Goal: Task Accomplishment & Management: Manage account settings

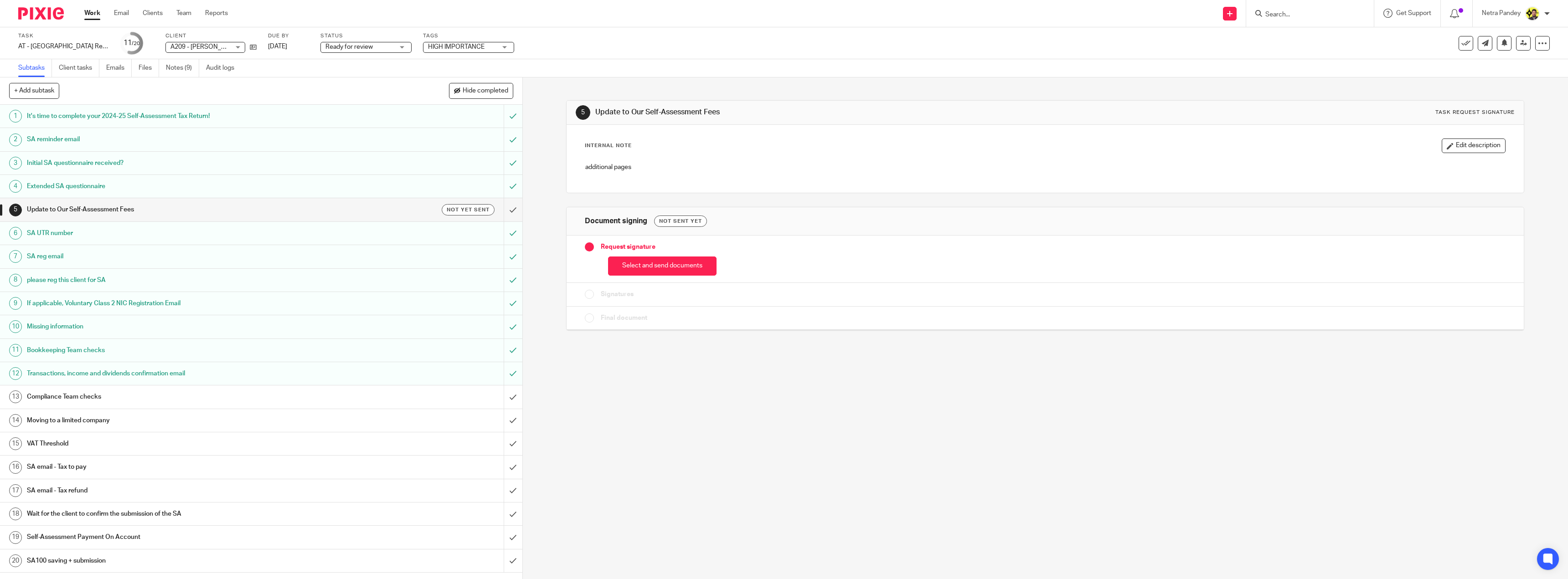
click at [446, 401] on div "Compliance Team checks" at bounding box center [261, 397] width 467 height 13
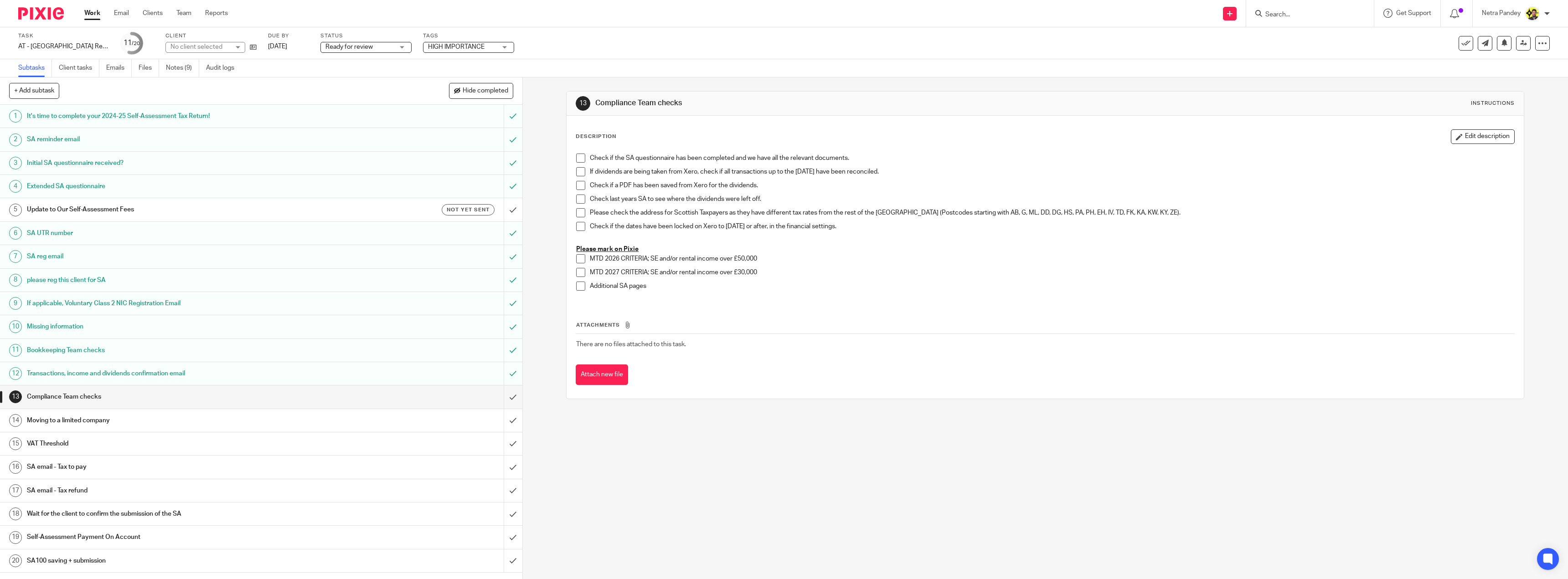
click at [579, 161] on span at bounding box center [581, 158] width 9 height 9
click at [579, 170] on span at bounding box center [581, 172] width 9 height 9
click at [578, 185] on span at bounding box center [581, 185] width 9 height 9
drag, startPoint x: 579, startPoint y: 198, endPoint x: 579, endPoint y: 209, distance: 11.0
click at [579, 198] on span at bounding box center [581, 199] width 9 height 9
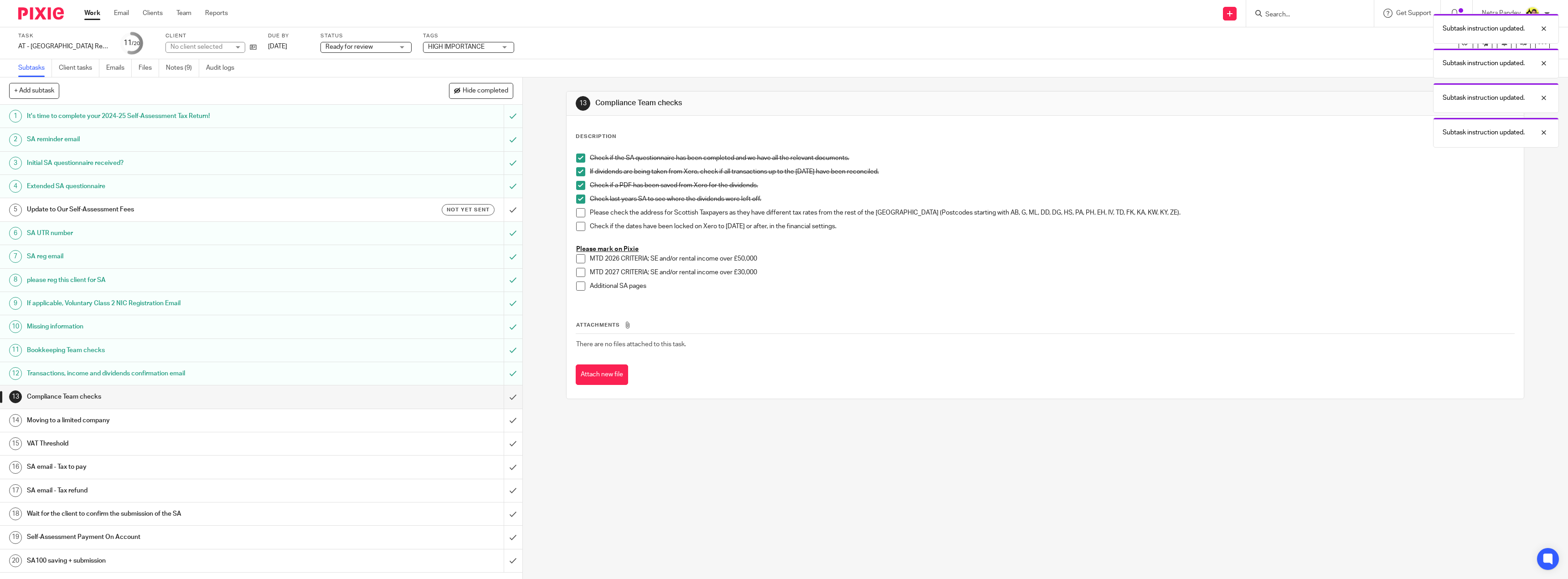
click at [579, 226] on span at bounding box center [581, 226] width 9 height 9
click at [502, 396] on input "submit" at bounding box center [261, 397] width 522 height 23
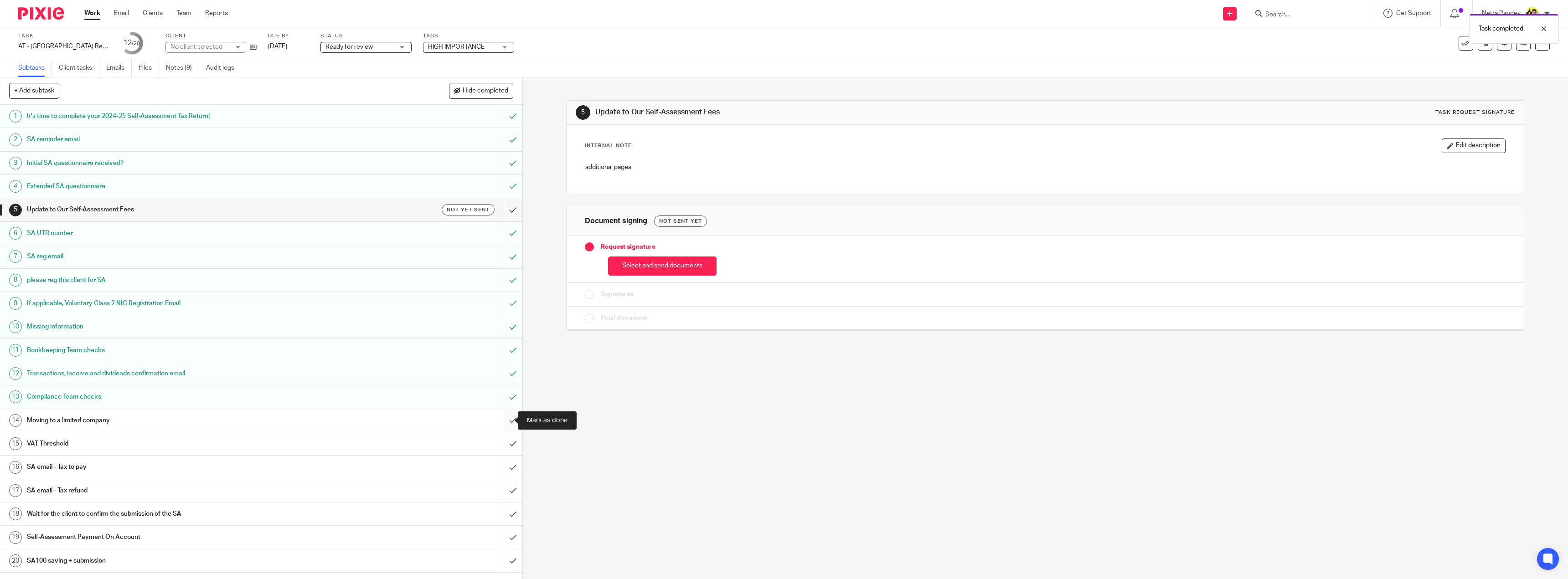
click at [505, 418] on input "submit" at bounding box center [261, 420] width 522 height 23
click at [499, 445] on input "submit" at bounding box center [261, 443] width 522 height 23
click at [507, 493] on input "submit" at bounding box center [261, 490] width 522 height 23
click at [504, 541] on input "submit" at bounding box center [261, 536] width 522 height 23
click at [457, 463] on div "SA email - Tax to pay" at bounding box center [261, 466] width 467 height 13
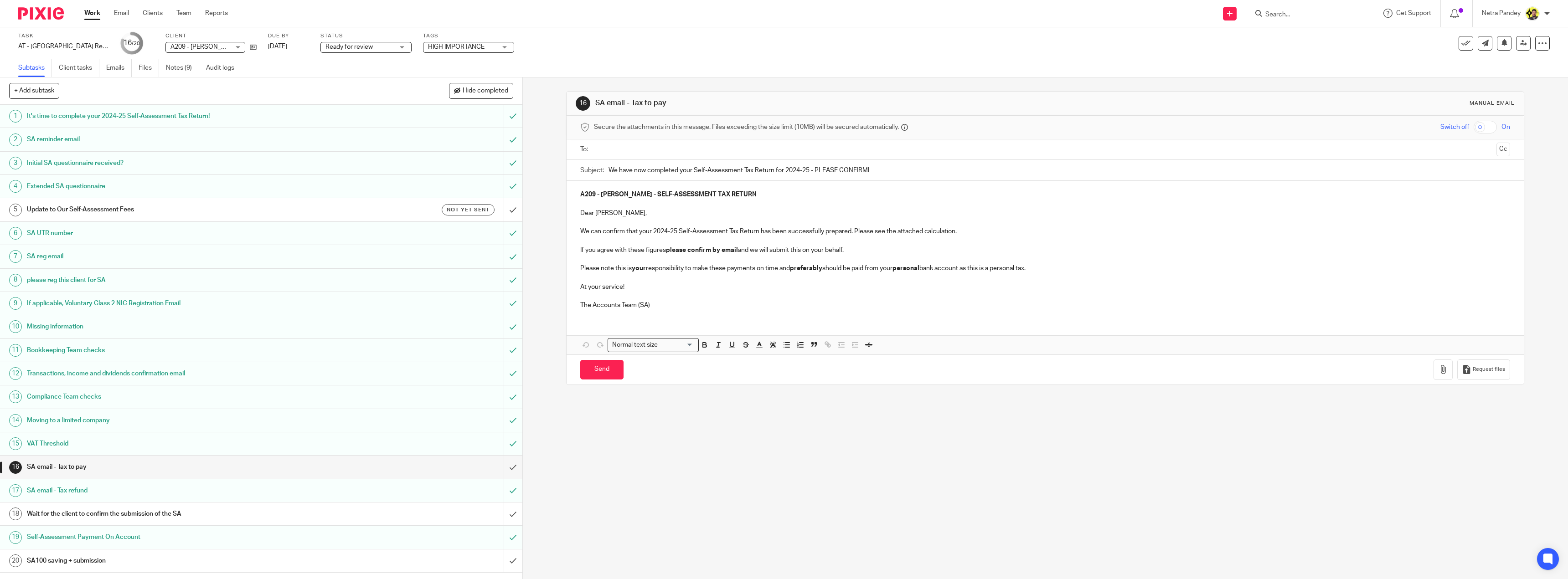
click at [685, 266] on p "Please note this is your responsibility to make these payments on time and pref…" at bounding box center [1045, 268] width 930 height 9
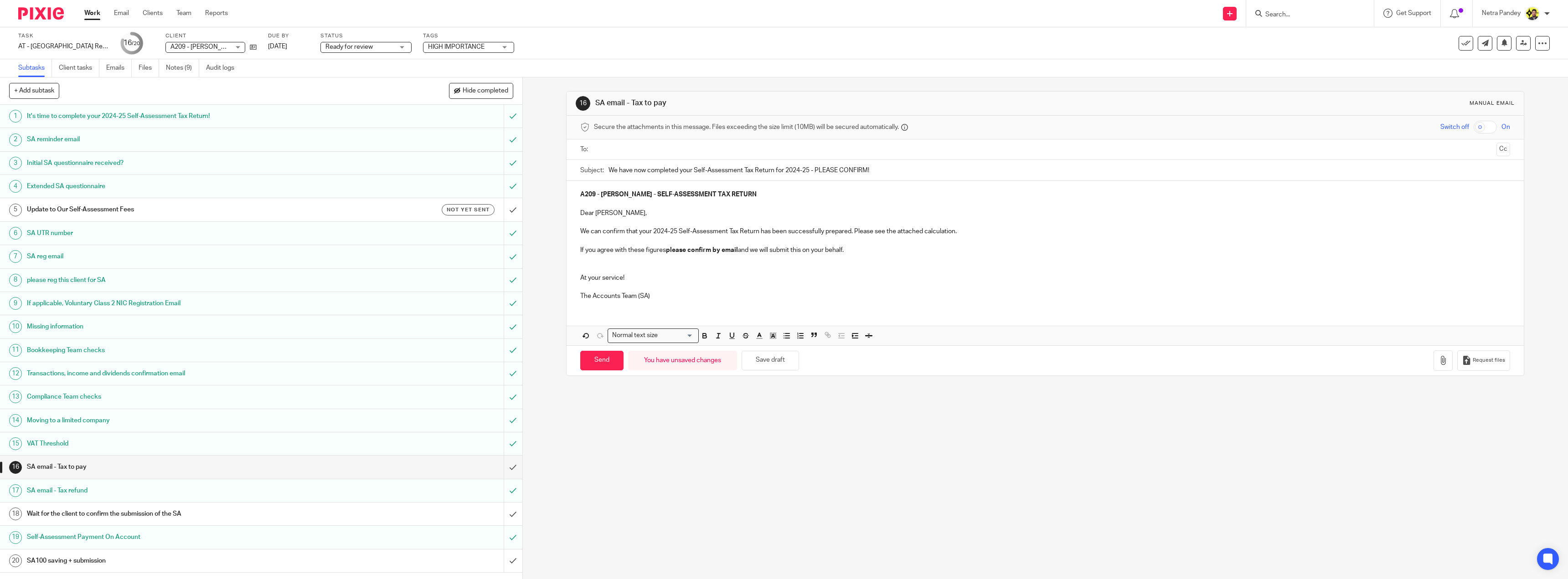
click at [684, 288] on p at bounding box center [1045, 286] width 930 height 9
click at [622, 154] on input "text" at bounding box center [1045, 149] width 895 height 10
click at [1496, 148] on button "Cc" at bounding box center [1503, 150] width 13 height 13
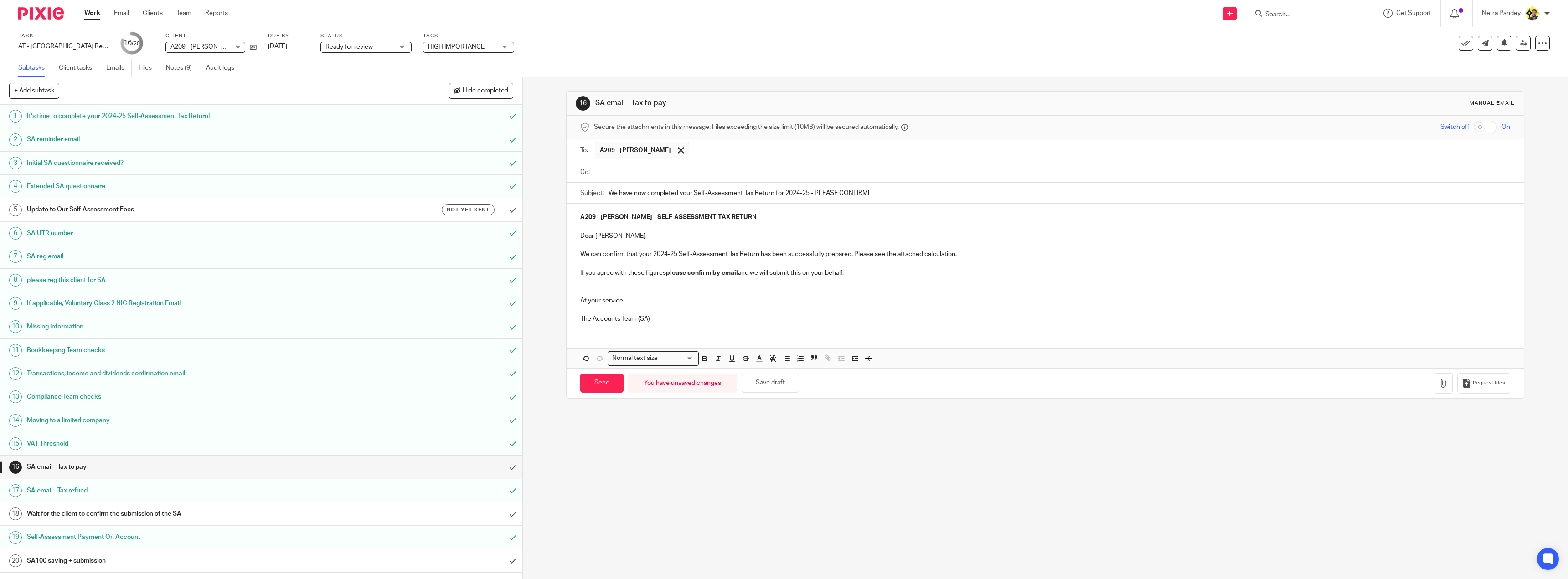
click at [712, 172] on input "text" at bounding box center [1052, 172] width 909 height 10
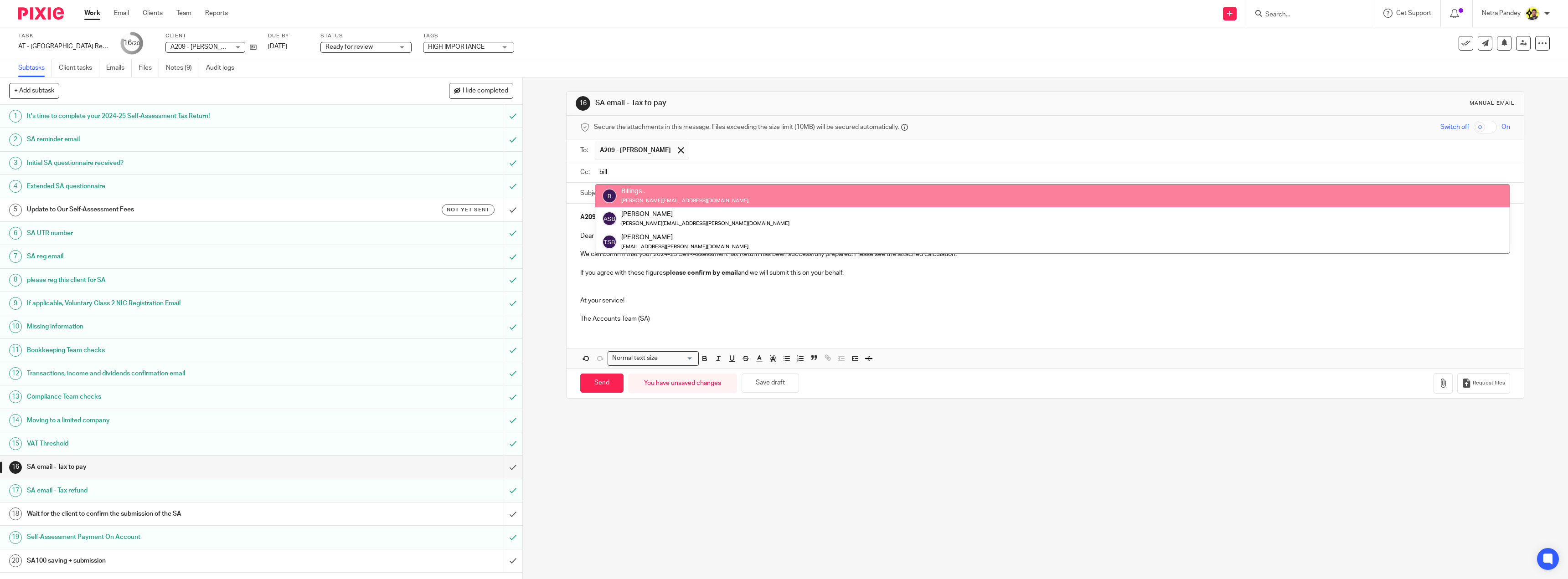
type input "bill"
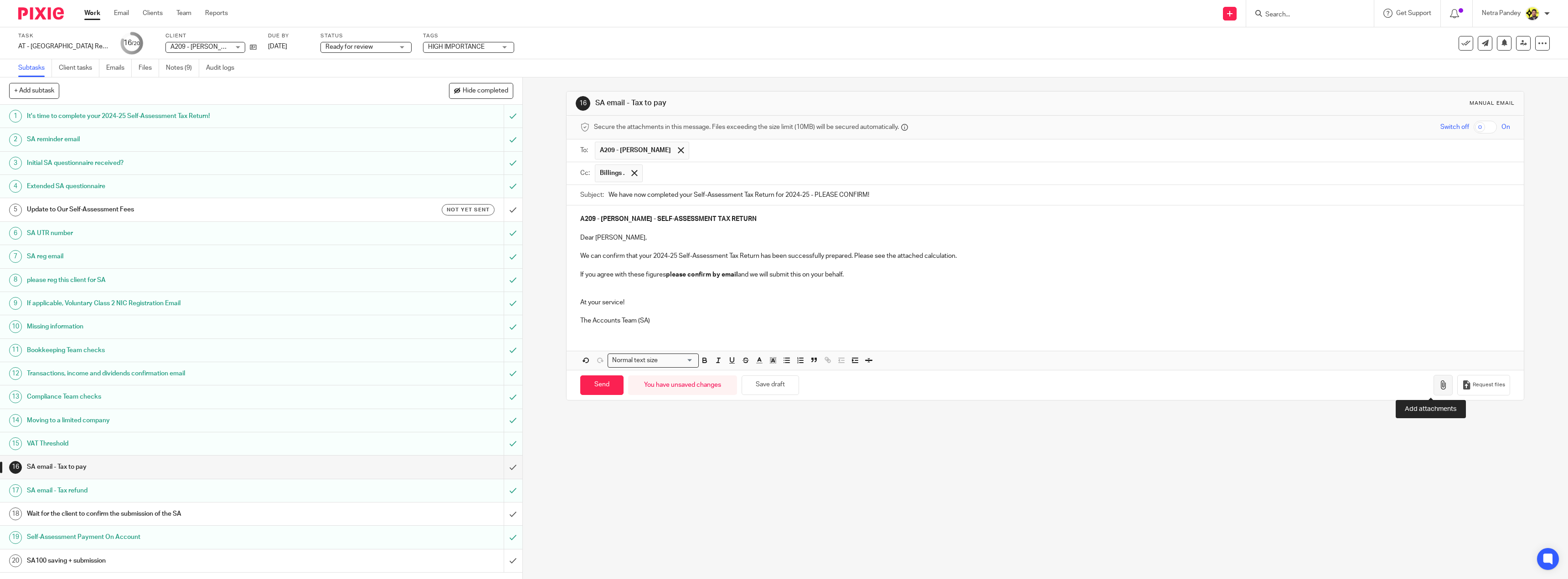
click at [1438, 382] on icon "button" at bounding box center [1443, 384] width 9 height 9
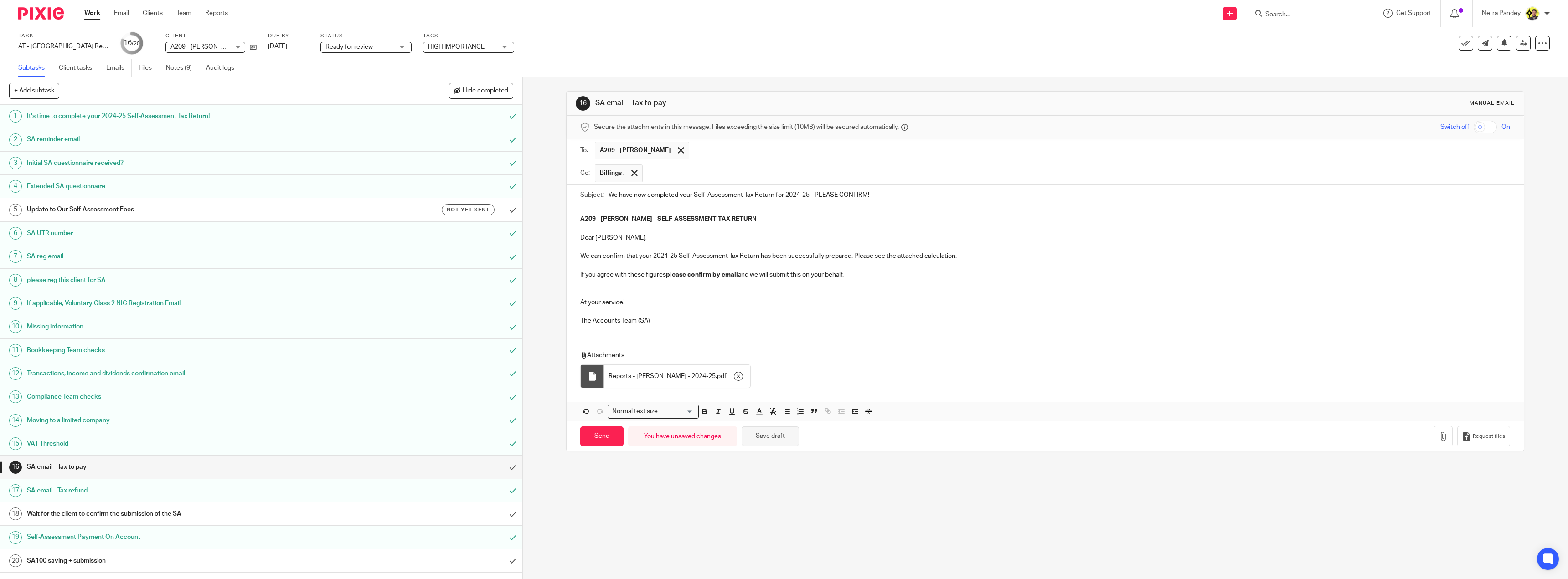
click at [754, 440] on button "Save draft" at bounding box center [770, 436] width 57 height 19
click at [601, 438] on input "Send" at bounding box center [601, 436] width 43 height 19
type input "Sent"
click at [180, 61] on link "Notes (9)" at bounding box center [183, 68] width 33 height 18
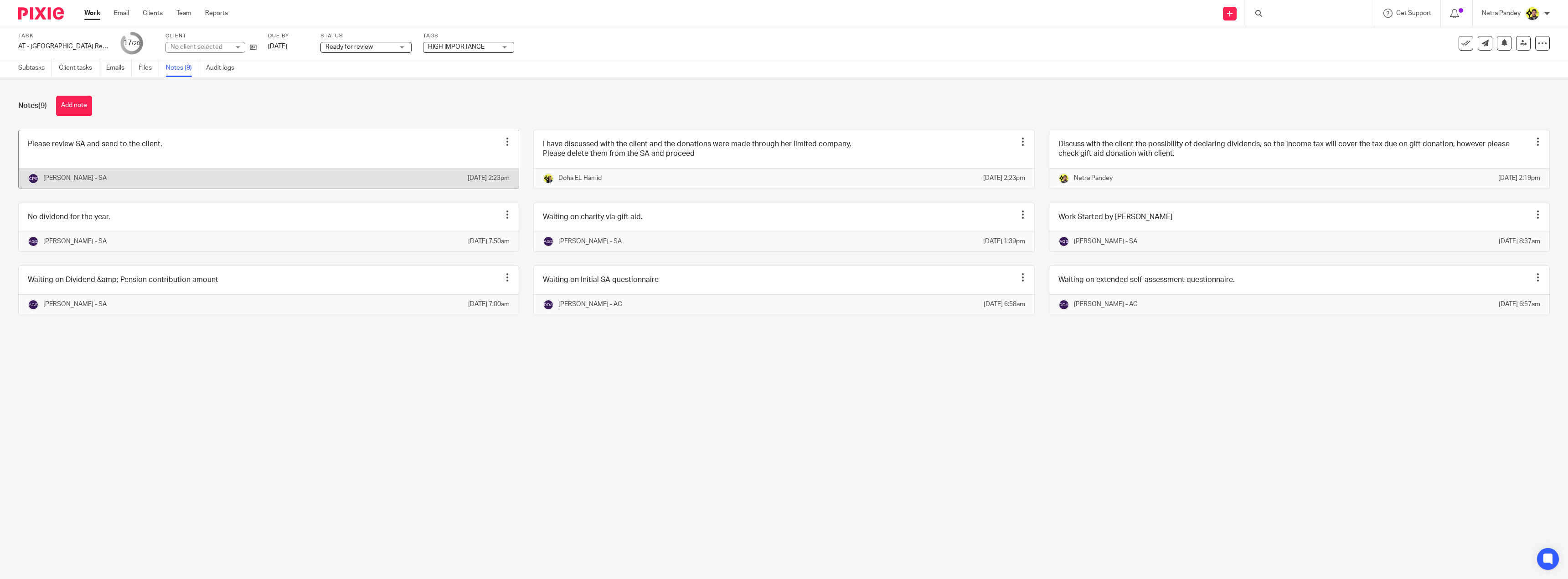
click at [184, 141] on link at bounding box center [268, 159] width 500 height 58
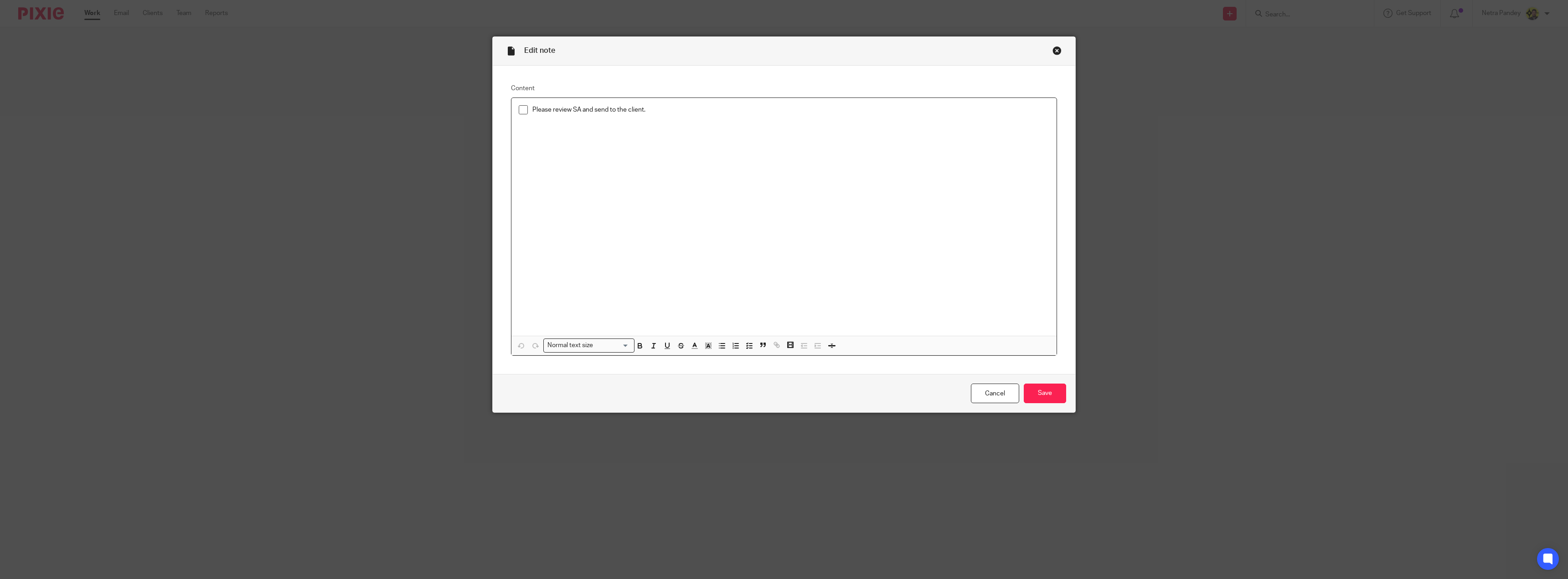
click at [520, 109] on span at bounding box center [523, 109] width 9 height 9
click at [1034, 393] on input "Save" at bounding box center [1045, 394] width 43 height 19
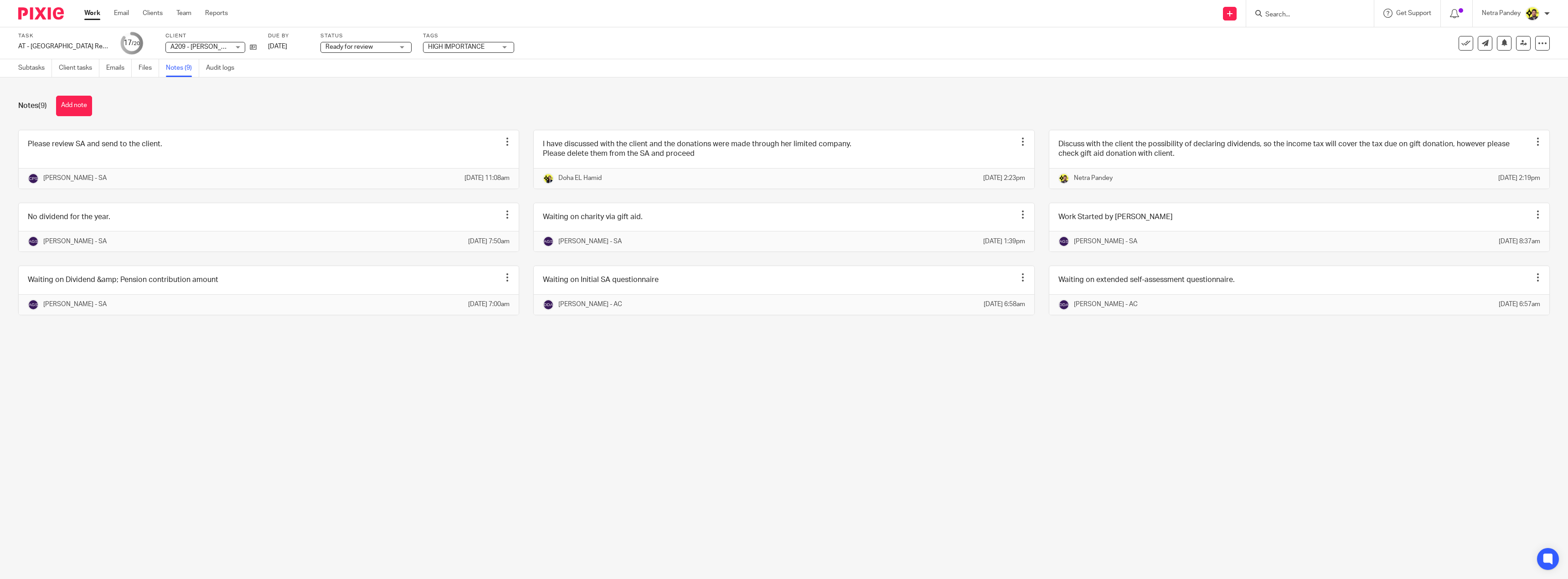
click at [360, 46] on span "Ready for review" at bounding box center [349, 47] width 47 height 6
click at [374, 186] on li "Ready to file" at bounding box center [365, 192] width 90 height 19
click at [458, 45] on span "HIGH IMPORTANCE" at bounding box center [456, 47] width 57 height 6
click at [456, 60] on span "HIGH IMPORTANCE" at bounding box center [466, 62] width 57 height 6
checkbox input "false"
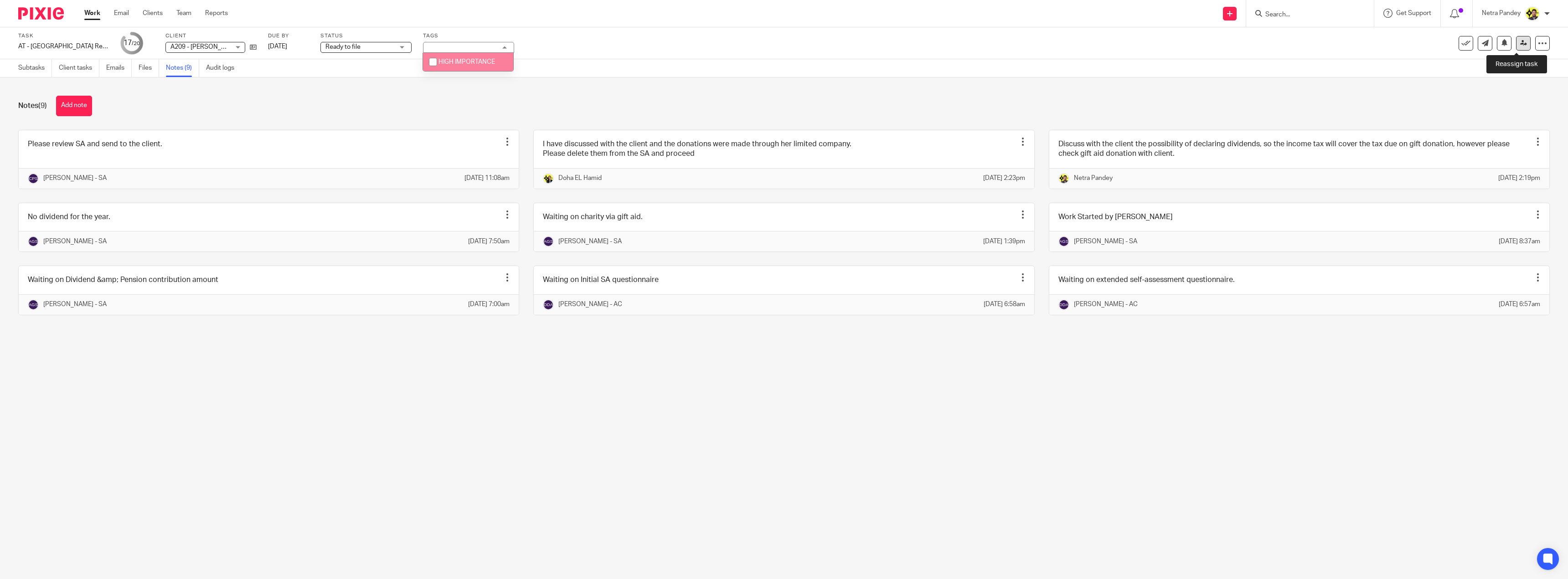
click at [1520, 43] on link at bounding box center [1524, 43] width 15 height 15
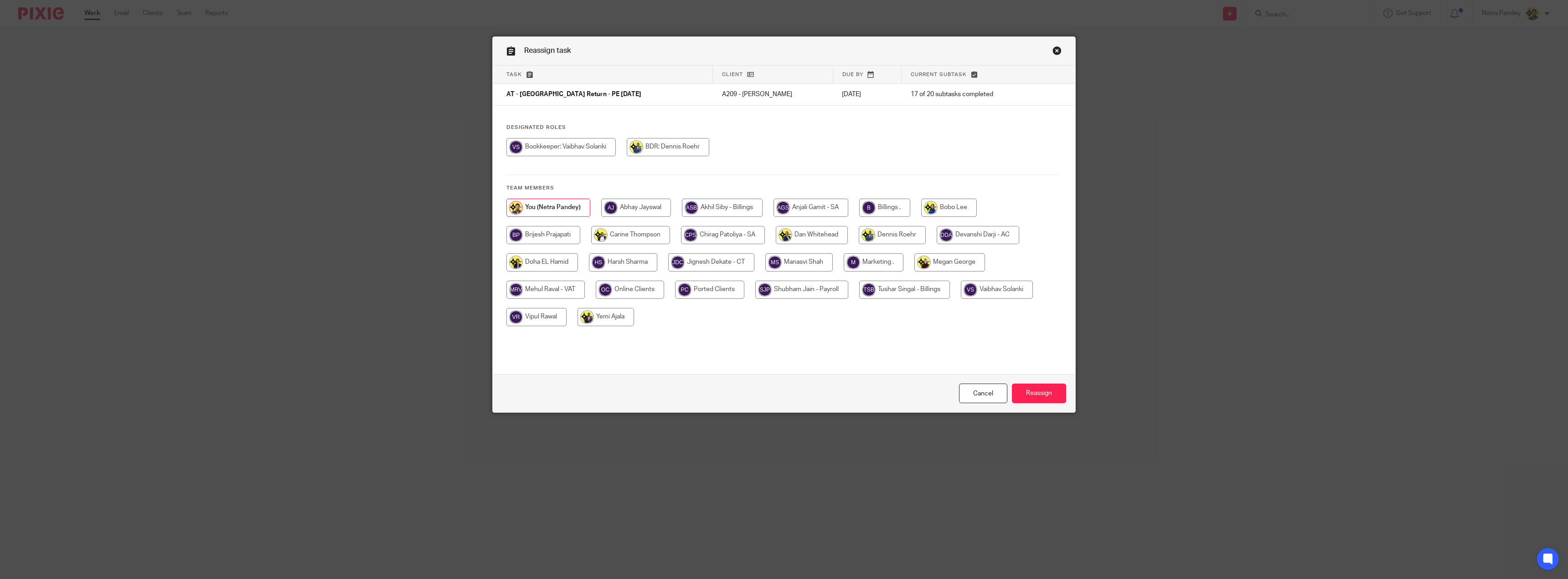
click at [866, 209] on input "radio" at bounding box center [885, 207] width 51 height 18
radio input "true"
click at [1027, 389] on input "Reassign" at bounding box center [1038, 394] width 54 height 19
